Goal: Information Seeking & Learning: Learn about a topic

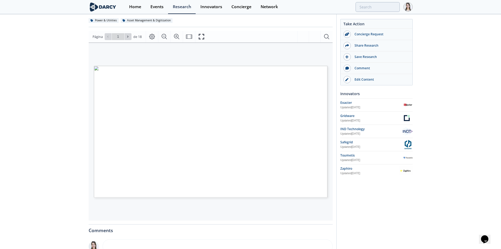
scroll to position [54, 0]
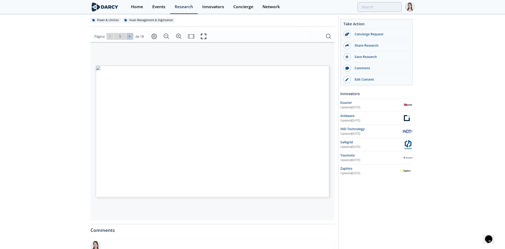
click at [128, 37] on icon at bounding box center [129, 36] width 3 height 3
type input "2"
click at [128, 37] on icon at bounding box center [129, 36] width 3 height 3
type input "3"
click at [128, 37] on icon at bounding box center [129, 36] width 3 height 3
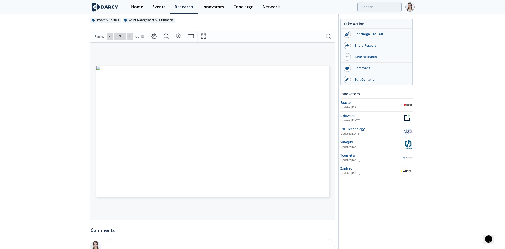
type input "4"
click at [128, 37] on icon at bounding box center [129, 36] width 3 height 3
type input "5"
click at [128, 37] on icon at bounding box center [129, 36] width 3 height 3
type input "6"
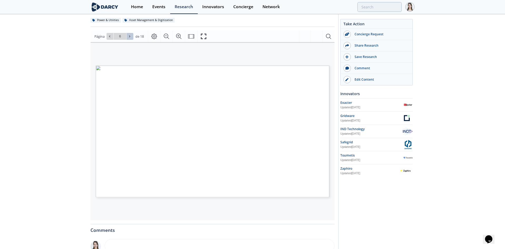
click at [128, 37] on icon at bounding box center [129, 36] width 3 height 3
type input "7"
click at [128, 37] on icon at bounding box center [129, 36] width 3 height 3
type input "8"
click at [128, 37] on icon at bounding box center [129, 36] width 3 height 3
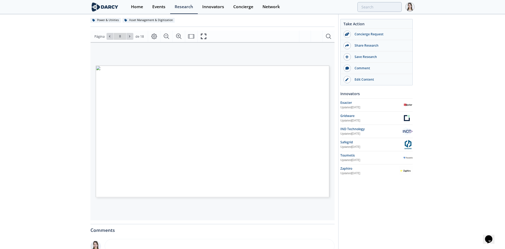
type input "9"
click at [128, 37] on icon at bounding box center [129, 36] width 3 height 3
type input "10"
click at [128, 37] on icon at bounding box center [129, 36] width 3 height 3
type input "11"
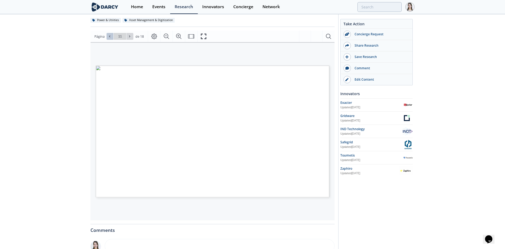
click at [112, 38] on button at bounding box center [110, 36] width 7 height 7
click at [130, 39] on button at bounding box center [130, 36] width 7 height 7
type input "12"
click at [130, 39] on button at bounding box center [130, 36] width 7 height 7
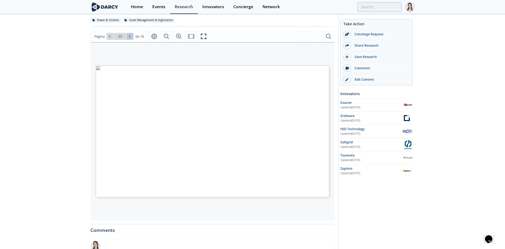
type input "13"
click at [130, 39] on button at bounding box center [130, 36] width 7 height 7
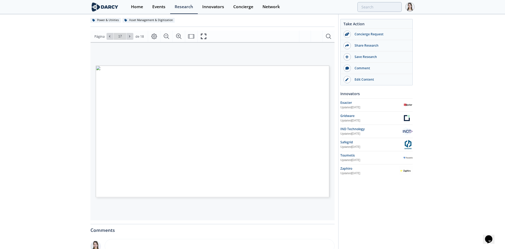
click at [130, 39] on button at bounding box center [130, 36] width 7 height 7
click at [130, 39] on div "Ir a la página 18" at bounding box center [120, 36] width 27 height 7
click at [111, 37] on span at bounding box center [110, 36] width 4 height 4
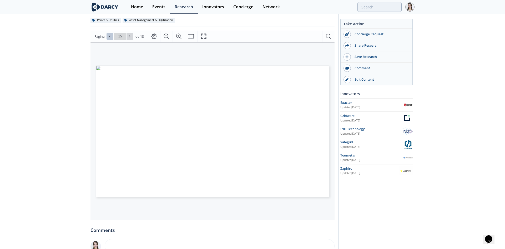
click at [111, 37] on span at bounding box center [110, 36] width 4 height 4
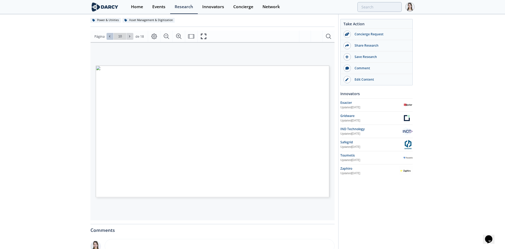
click at [111, 37] on span at bounding box center [110, 36] width 4 height 4
click at [128, 38] on icon at bounding box center [129, 36] width 3 height 3
click at [108, 38] on span at bounding box center [110, 36] width 4 height 4
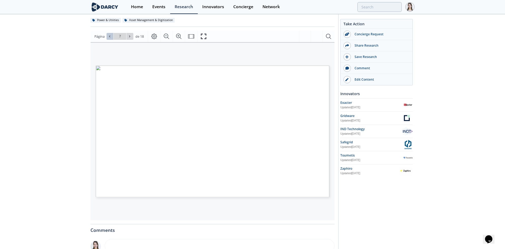
click at [108, 38] on span at bounding box center [110, 36] width 4 height 4
click at [127, 37] on button at bounding box center [130, 36] width 7 height 7
click at [108, 34] on button at bounding box center [110, 36] width 7 height 7
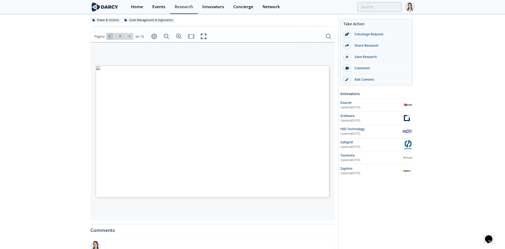
click at [108, 34] on button at bounding box center [110, 36] width 7 height 7
click at [130, 37] on icon at bounding box center [129, 36] width 3 height 3
type input "4"
